Goal: Consume media (video, audio)

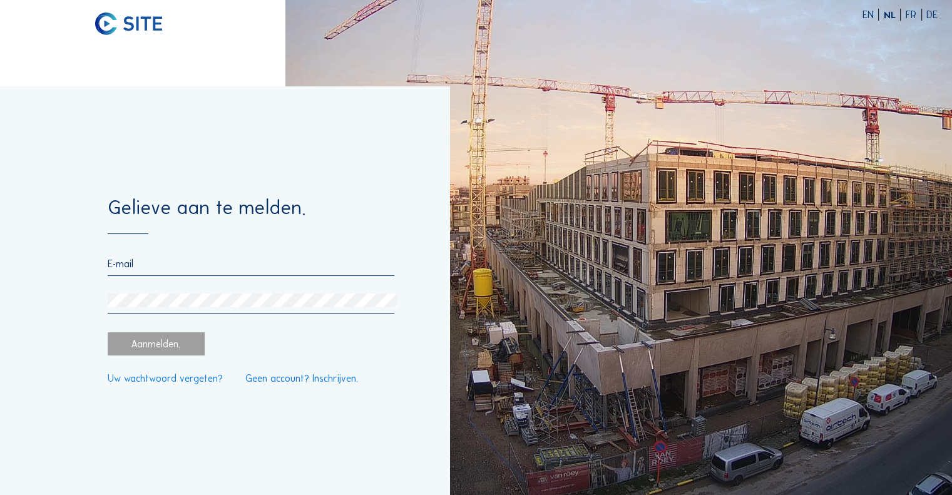
type input "[PERSON_NAME][EMAIL_ADDRESS][DOMAIN_NAME]"
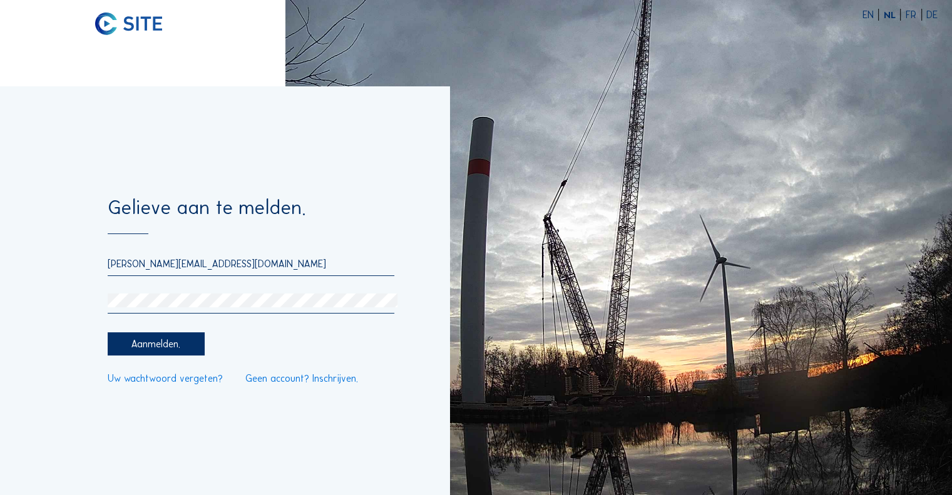
click at [164, 340] on div "Aanmelden." at bounding box center [156, 343] width 97 height 23
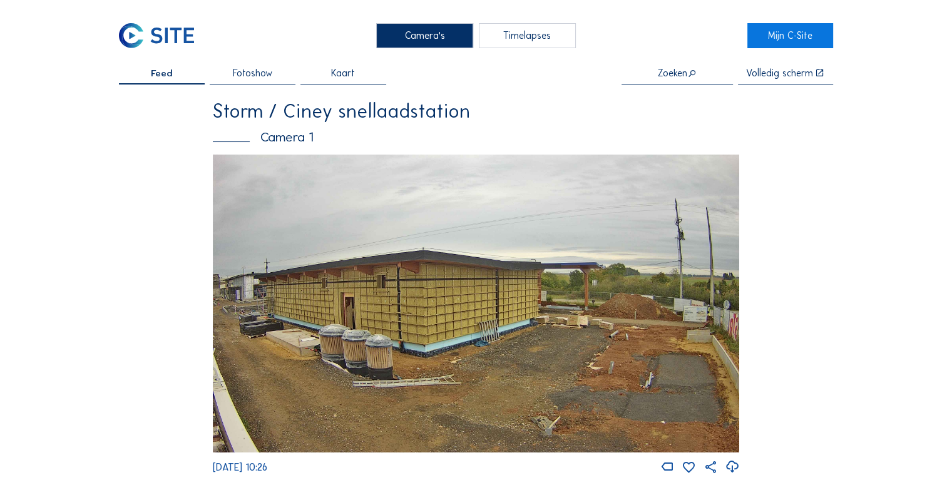
click at [529, 36] on div "Timelapses" at bounding box center [527, 35] width 97 height 25
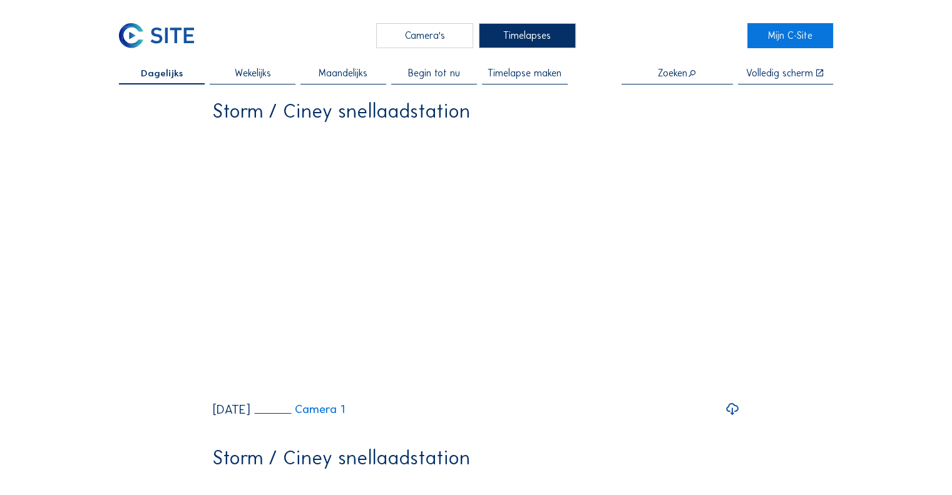
click at [443, 71] on span "Begin tot nu" at bounding box center [434, 72] width 52 height 9
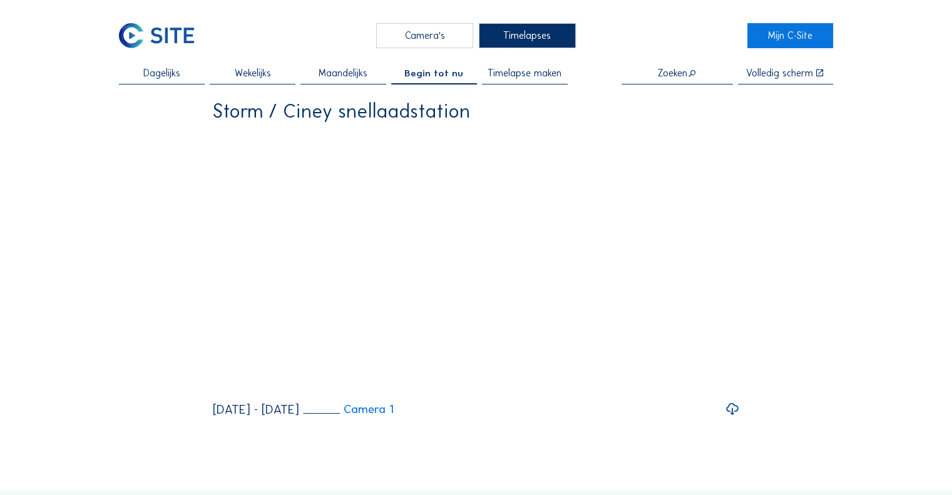
drag, startPoint x: 220, startPoint y: 424, endPoint x: 185, endPoint y: 415, distance: 35.7
click at [220, 393] on icon at bounding box center [223, 384] width 14 height 17
drag, startPoint x: 205, startPoint y: 423, endPoint x: 186, endPoint y: 424, distance: 19.5
click at [186, 416] on div "Dagelijks Wekelijks Maandelijks Begin tot nu Timelapse maken Zoeken Volledig [P…" at bounding box center [476, 242] width 714 height 349
